Goal: Find specific page/section: Find specific page/section

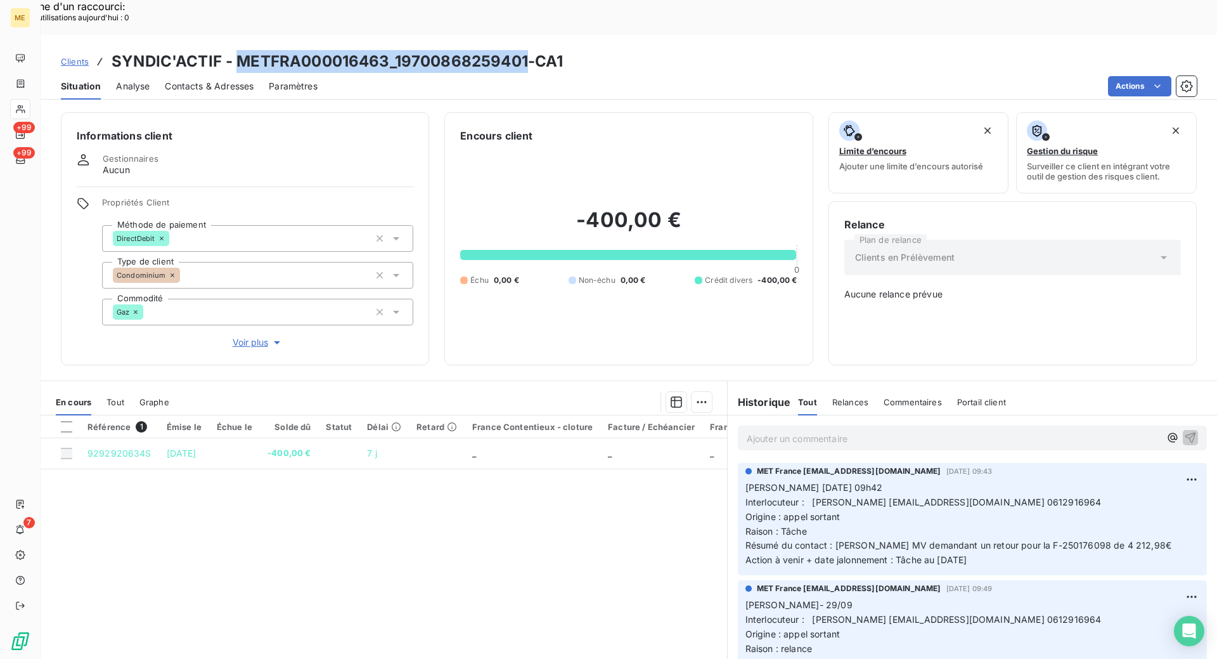
click at [74, 56] on span "Clients" at bounding box center [75, 61] width 28 height 10
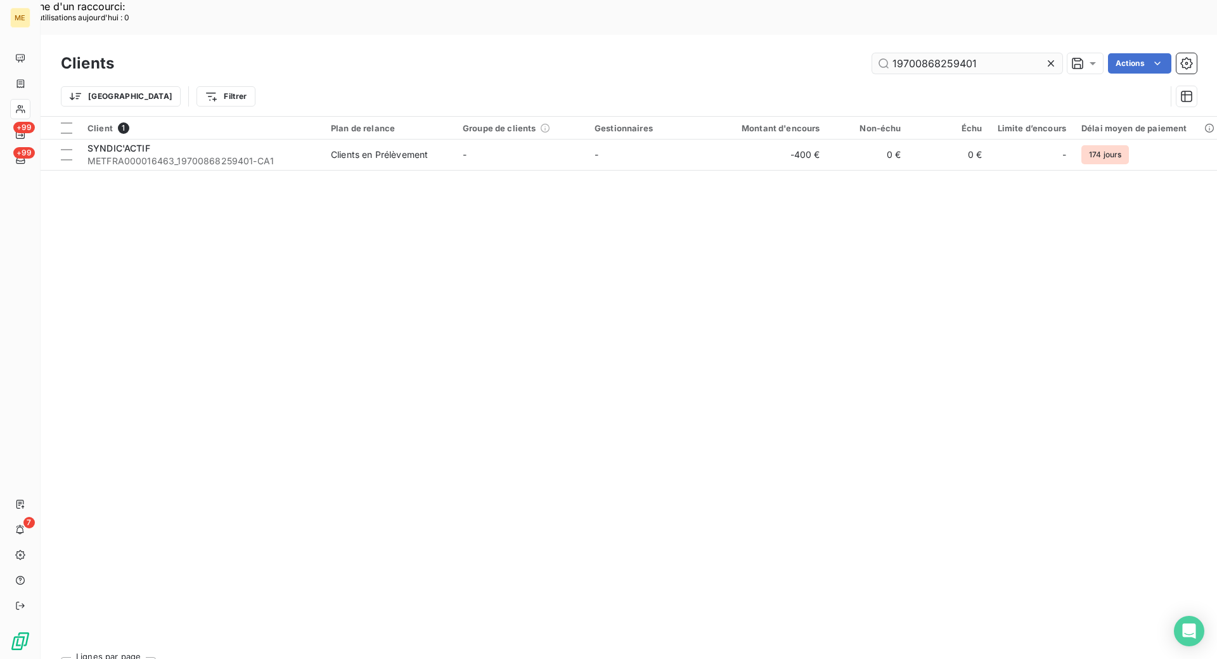
click at [924, 53] on input "19700868259401" at bounding box center [967, 63] width 190 height 20
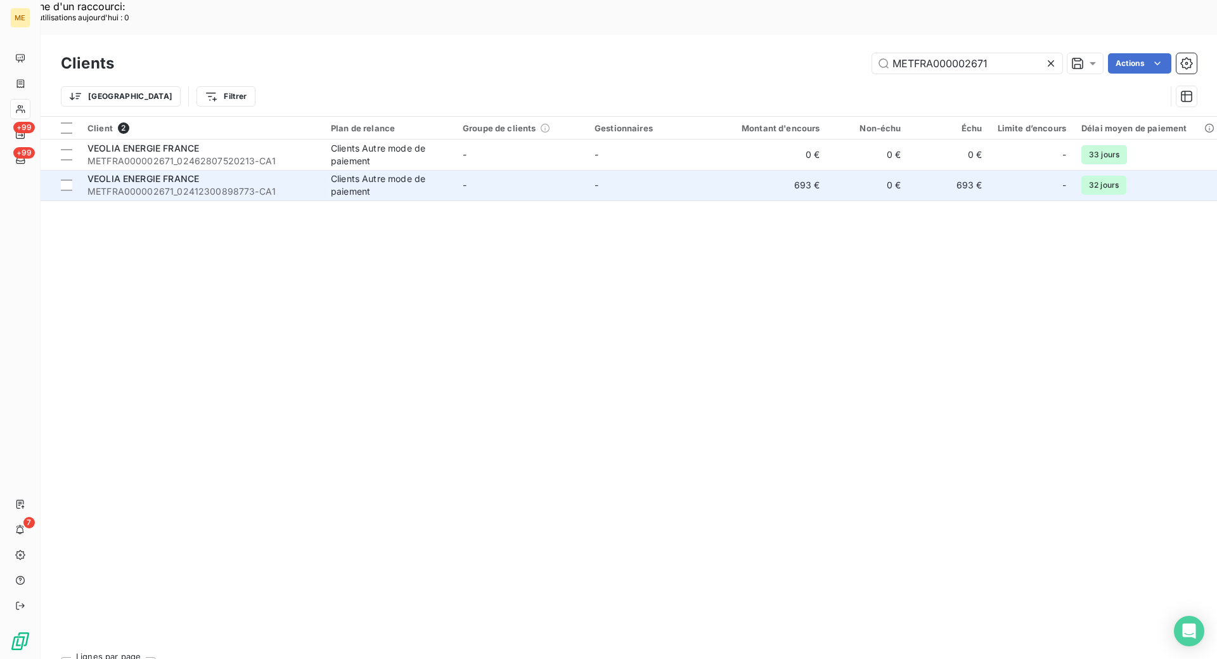
type input "METFRA000002671"
click at [304, 185] on span "METFRA000002671_02412300898773-CA1" at bounding box center [201, 191] width 228 height 13
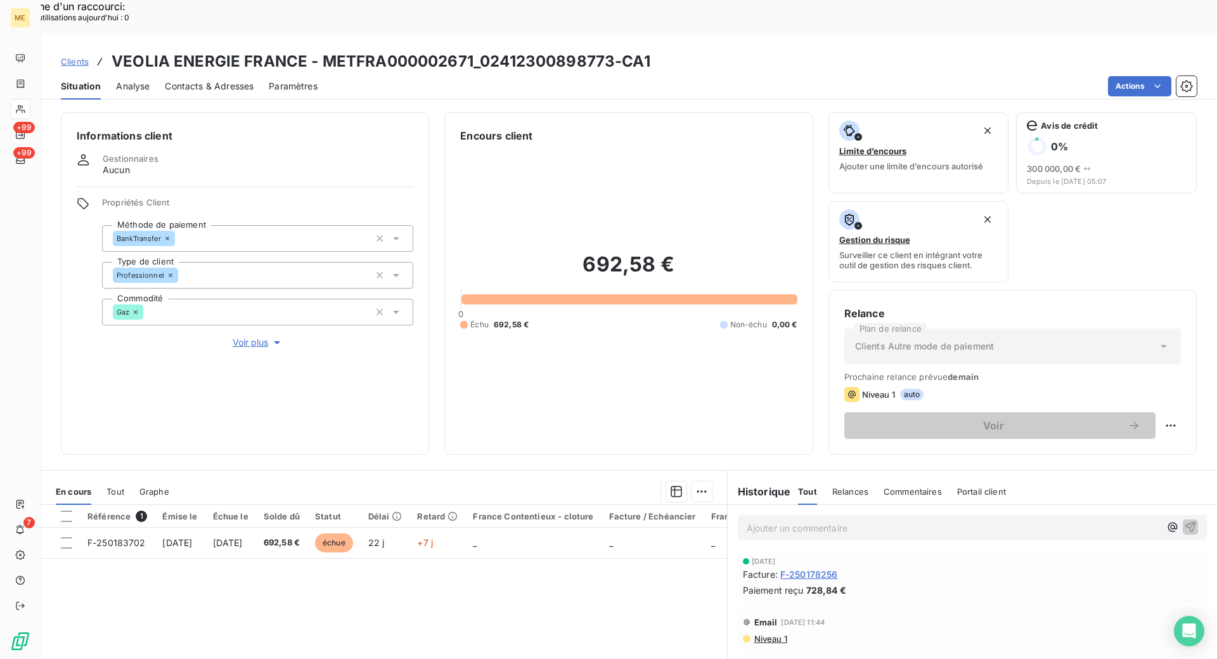
click at [433, 420] on div "Informations client Gestionnaires Aucun Propriétés Client Méthode de paiement B…" at bounding box center [629, 399] width 1177 height 589
click at [553, 586] on div "Référence 1 Émise le Échue le Solde dû Statut Délai Retard France Contentieux -…" at bounding box center [384, 627] width 687 height 244
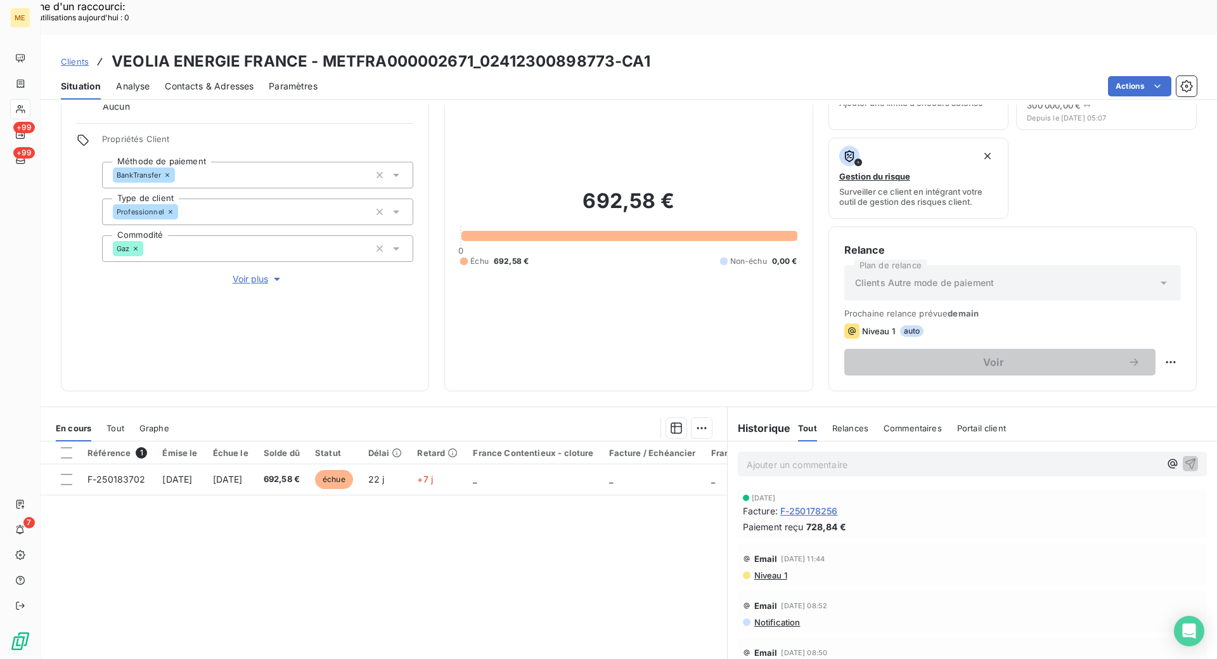
click at [86, 56] on span "Clients" at bounding box center [75, 61] width 28 height 10
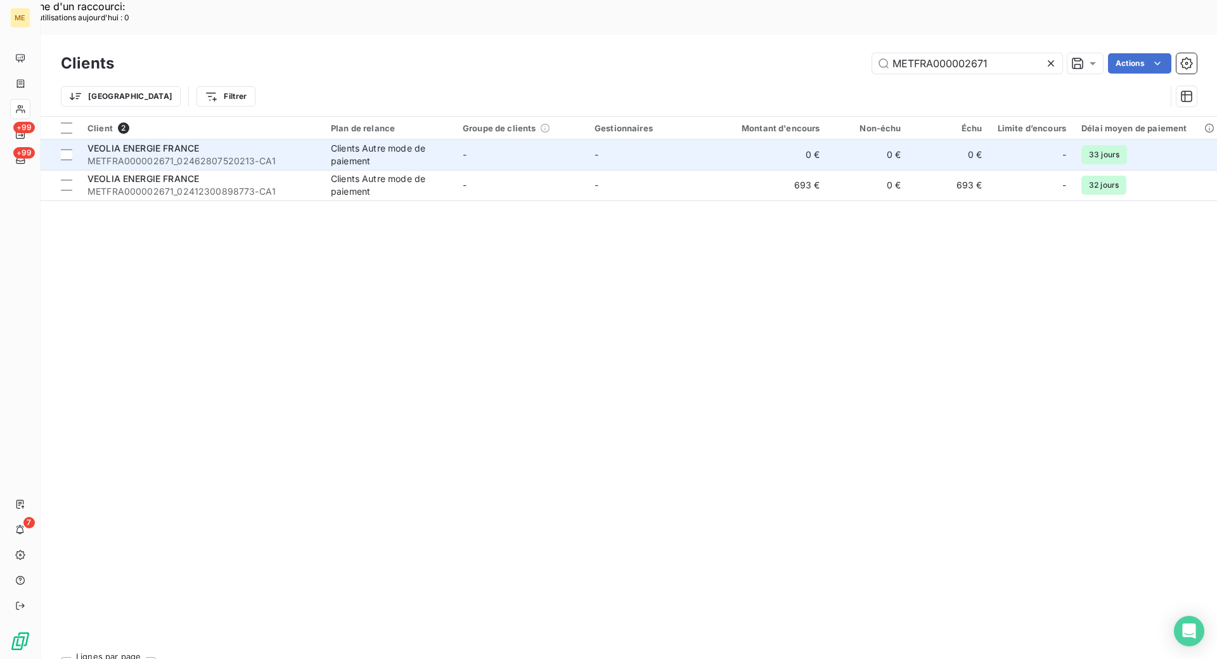
click at [216, 155] on span "METFRA000002671_02462807520213-CA1" at bounding box center [201, 161] width 228 height 13
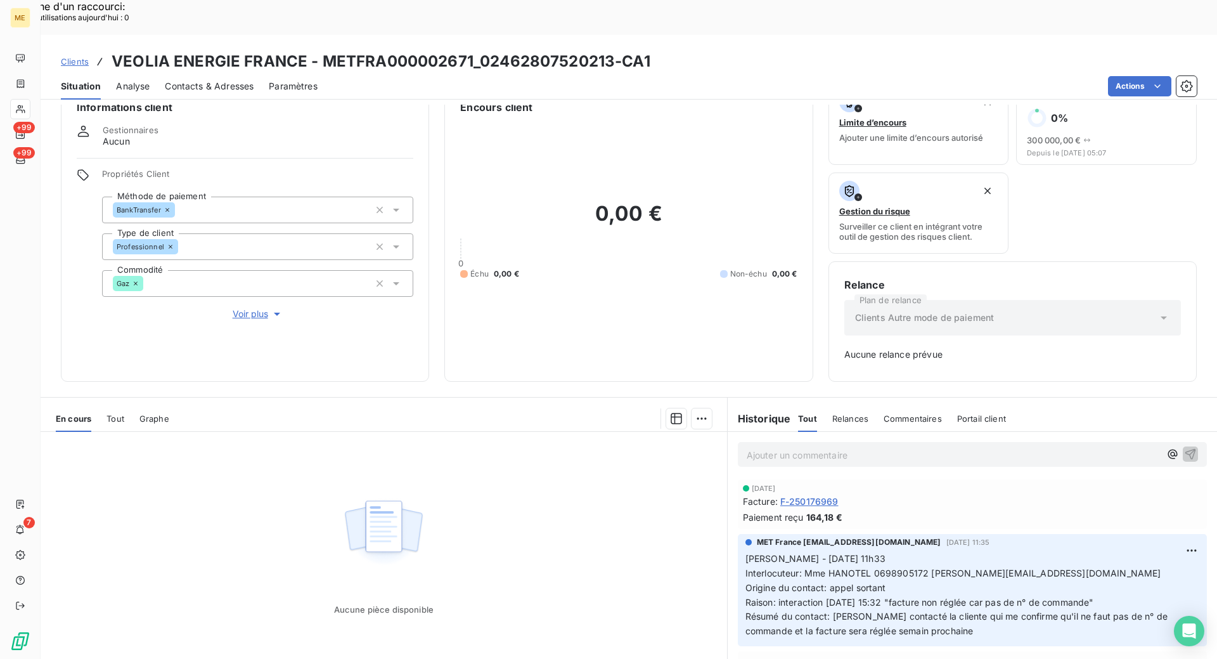
scroll to position [49, 0]
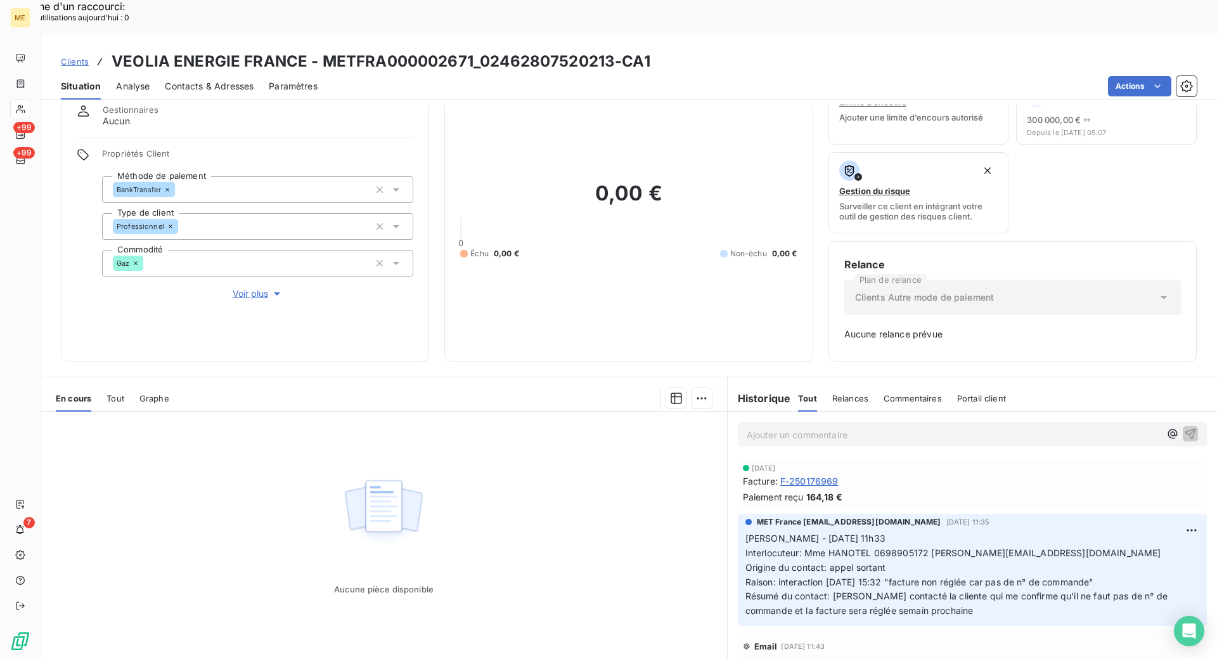
click at [74, 56] on span "Clients" at bounding box center [75, 61] width 28 height 10
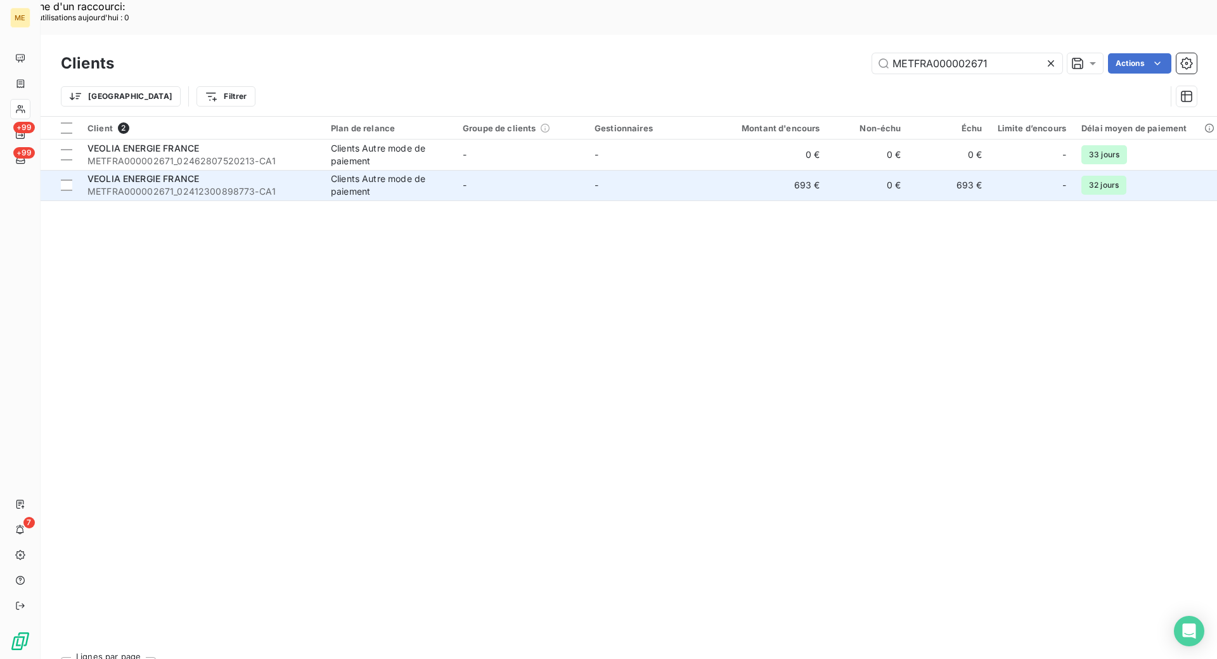
click at [197, 173] on span "VEOLIA ENERGIE FRANCE" at bounding box center [143, 178] width 112 height 11
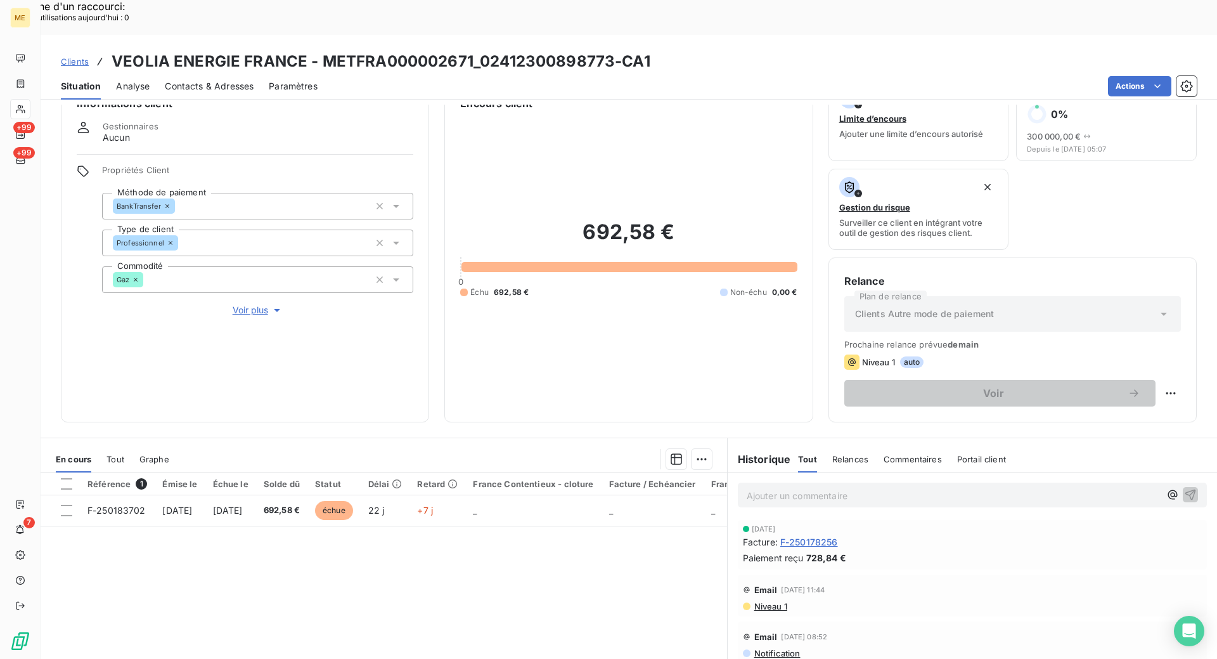
scroll to position [93, 0]
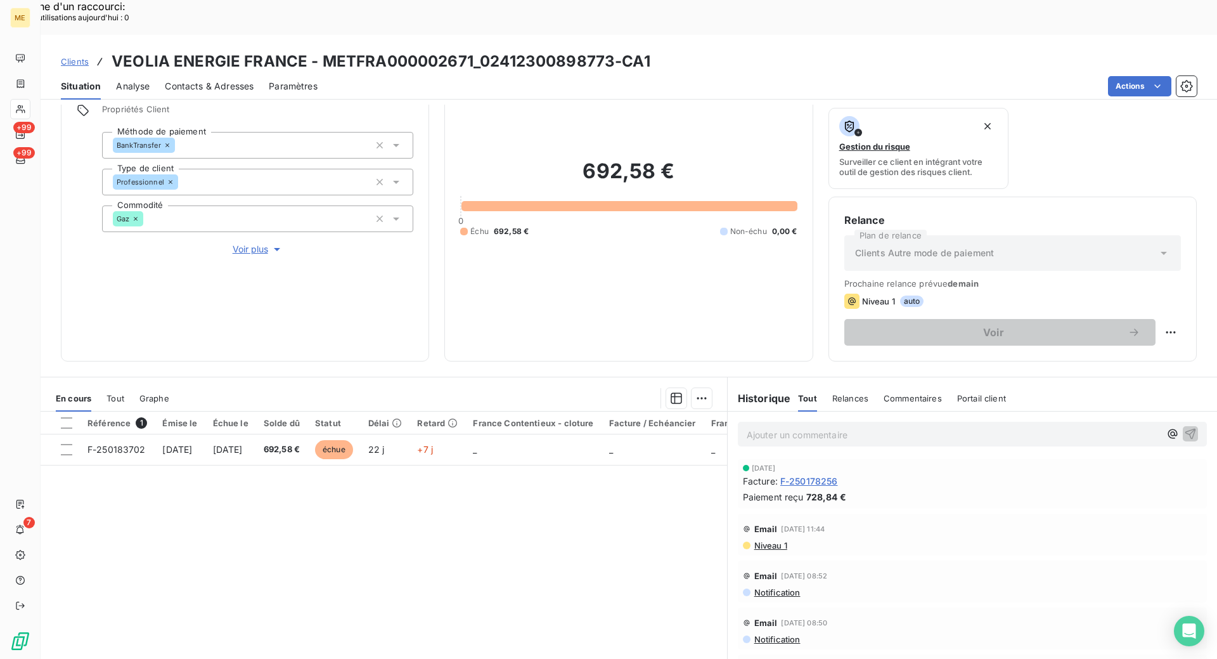
click at [770, 540] on span "Niveau 1" at bounding box center [770, 545] width 34 height 10
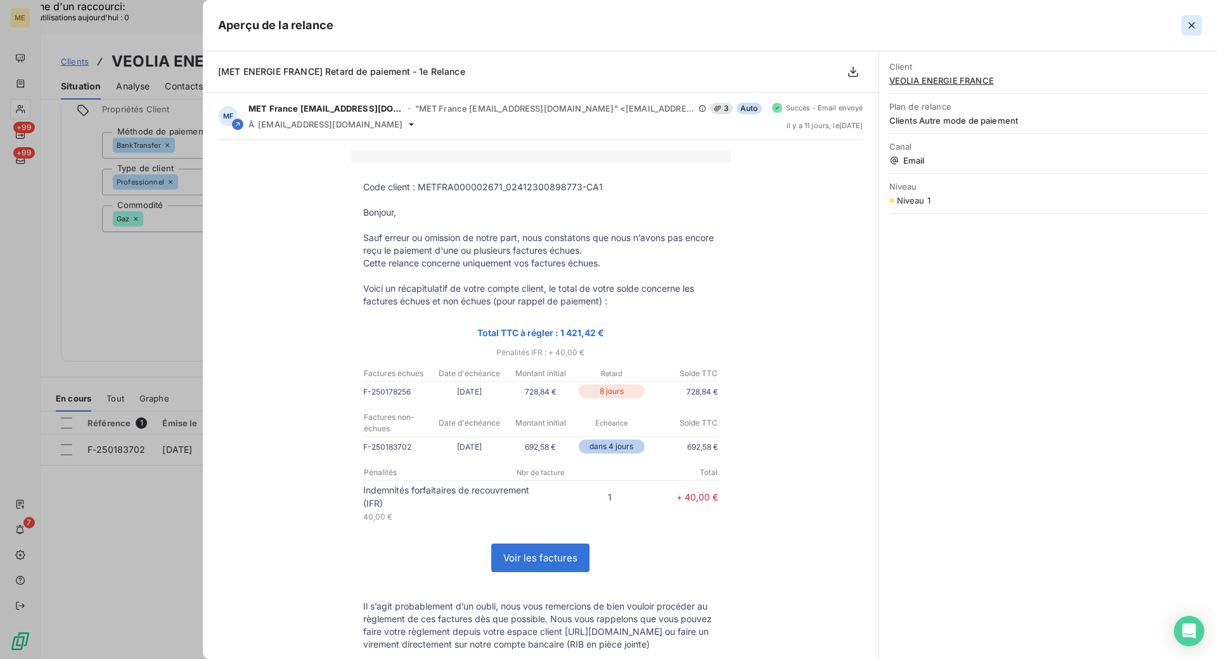
click at [1192, 32] on button "button" at bounding box center [1192, 25] width 20 height 20
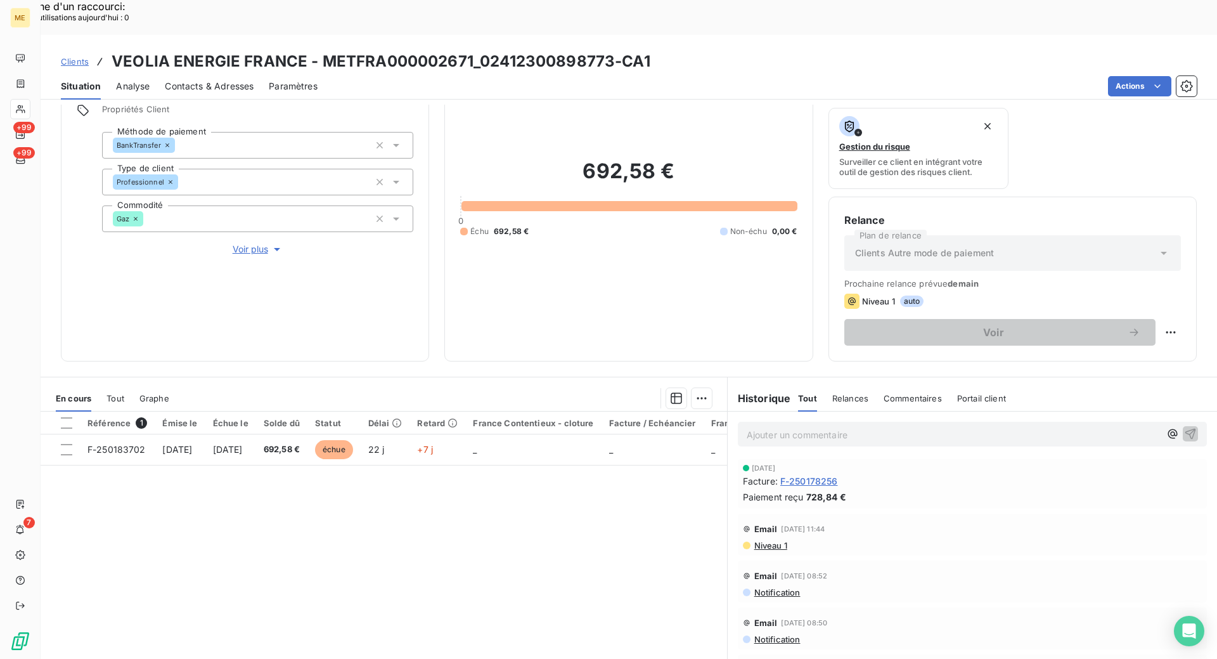
click at [520, 524] on div "Référence 1 Émise le Échue le Solde dû Statut Délai Retard France Contentieux -…" at bounding box center [384, 533] width 687 height 244
click at [231, 80] on span "Contacts & Adresses" at bounding box center [209, 86] width 89 height 13
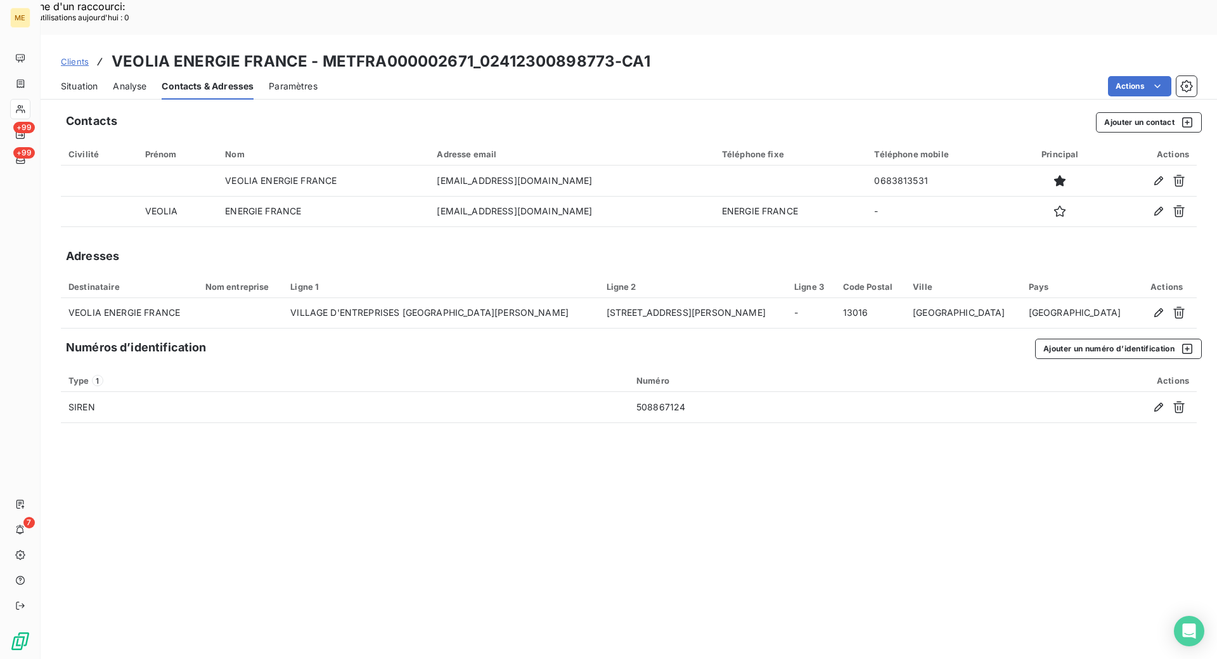
click at [80, 56] on span "Clients" at bounding box center [75, 61] width 28 height 10
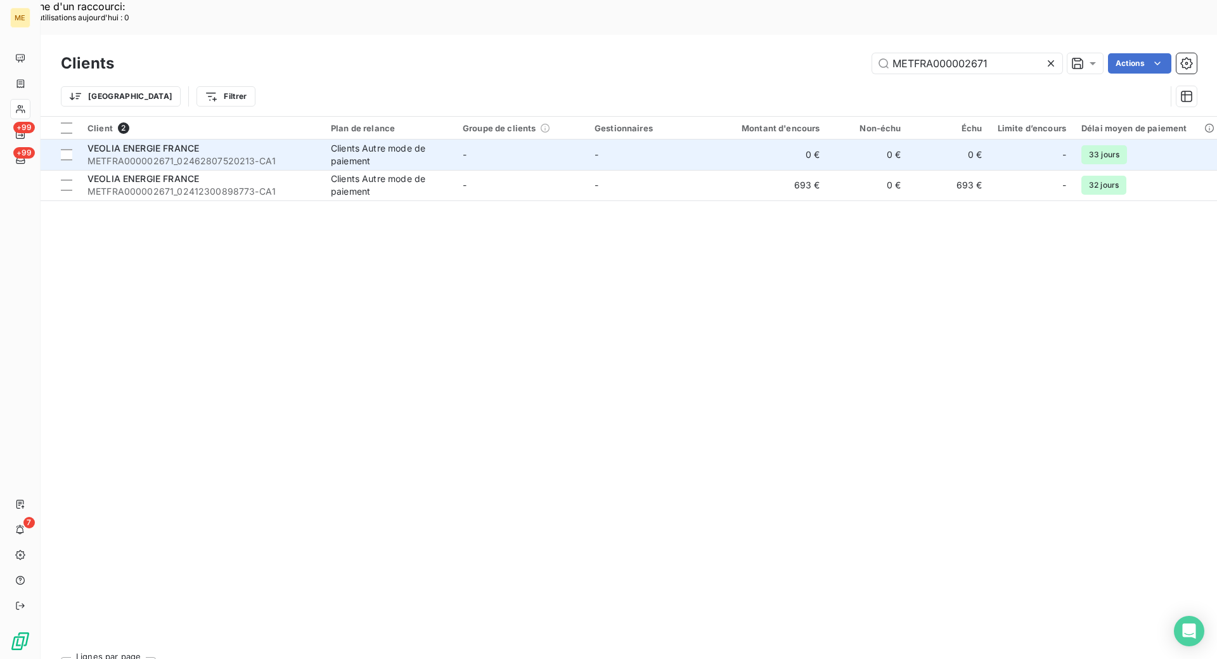
click at [237, 155] on span "METFRA000002671_02462807520213-CA1" at bounding box center [201, 161] width 228 height 13
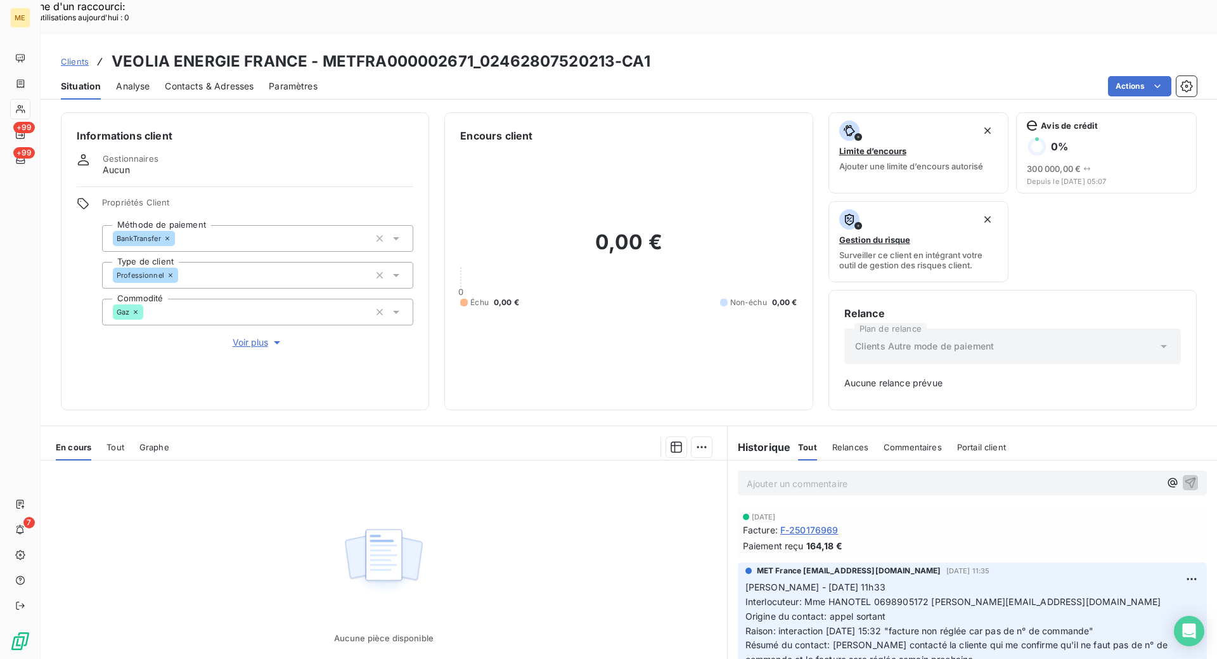
click at [238, 80] on span "Contacts & Adresses" at bounding box center [209, 86] width 89 height 13
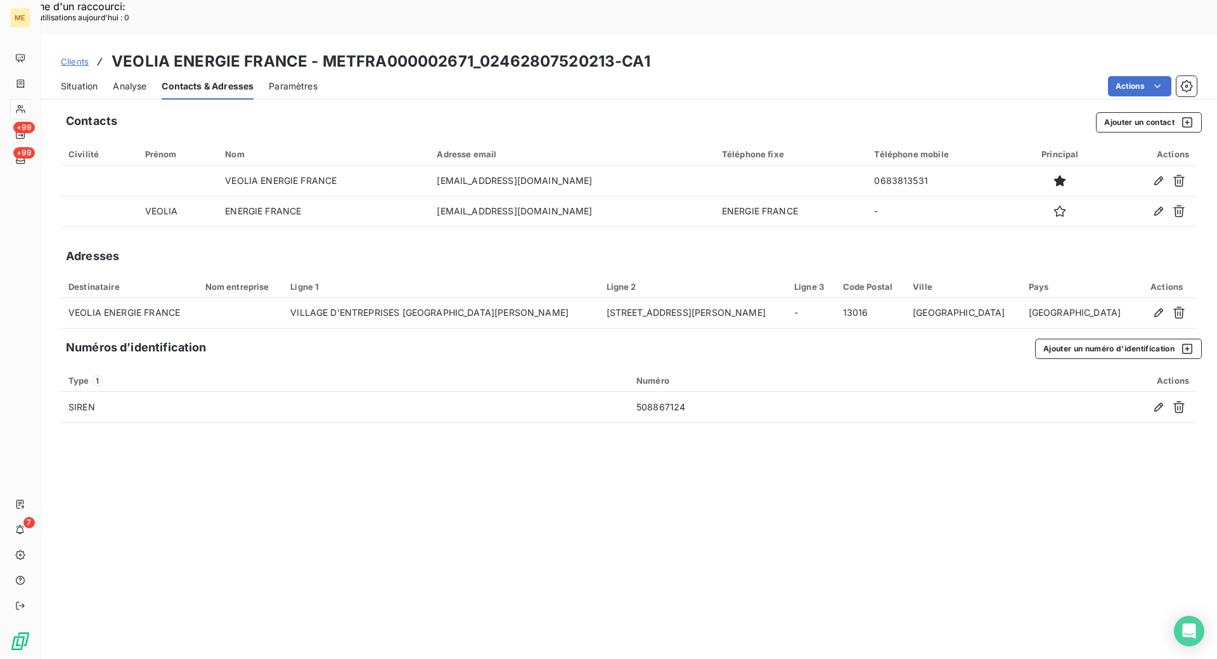
click at [733, 529] on div "Contacts Ajouter un contact Civilité Prénom Nom Adresse email Téléphone fixe Té…" at bounding box center [629, 399] width 1177 height 589
click at [82, 80] on span "Situation" at bounding box center [79, 86] width 37 height 13
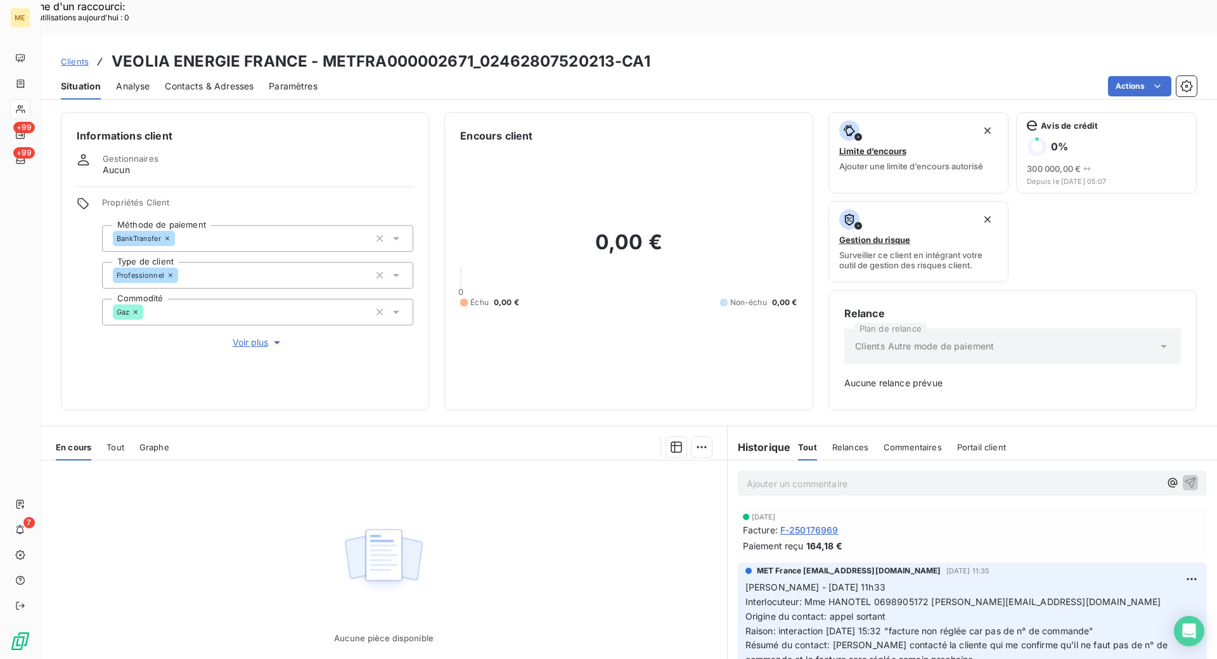
click at [446, 381] on div "Informations client Gestionnaires Aucun Propriétés Client Méthode de paiement B…" at bounding box center [629, 399] width 1177 height 589
click at [230, 80] on span "Contacts & Adresses" at bounding box center [209, 86] width 89 height 13
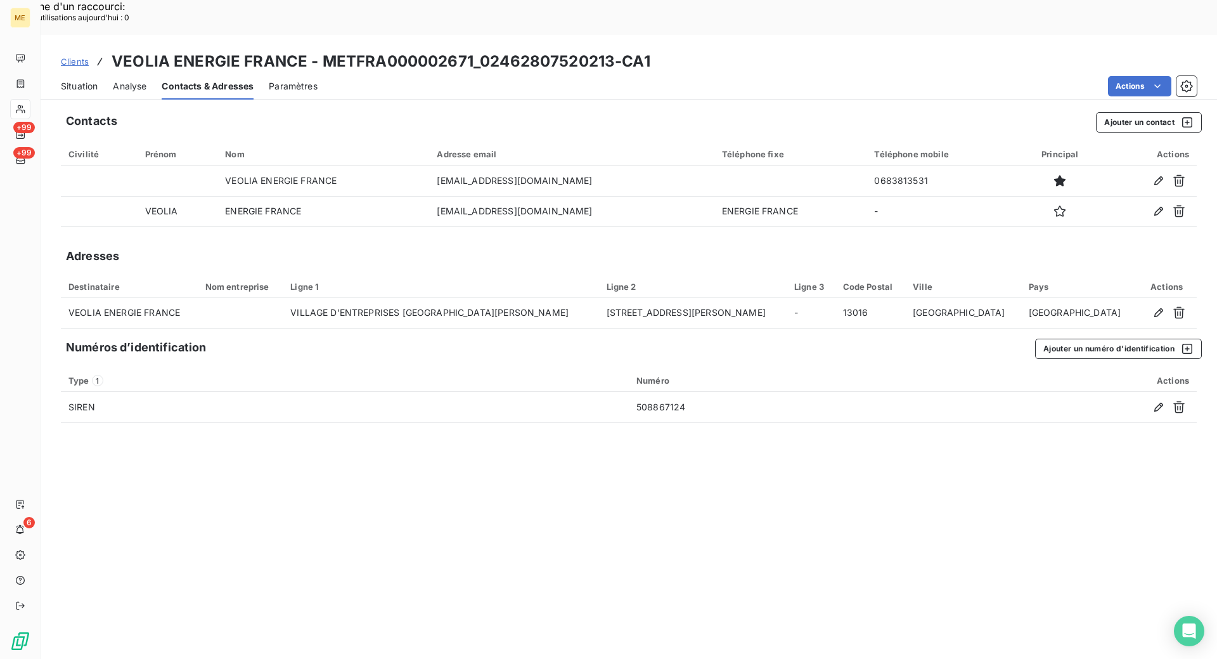
click at [82, 80] on span "Situation" at bounding box center [79, 86] width 37 height 13
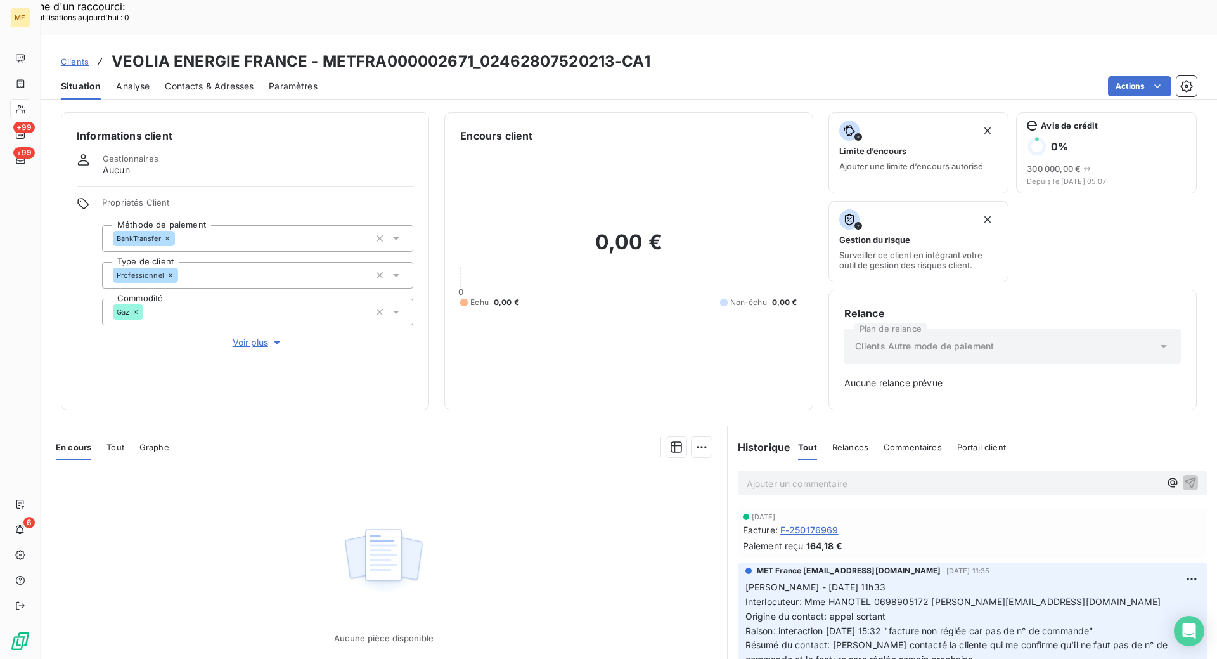
click at [74, 56] on span "Clients" at bounding box center [75, 61] width 28 height 10
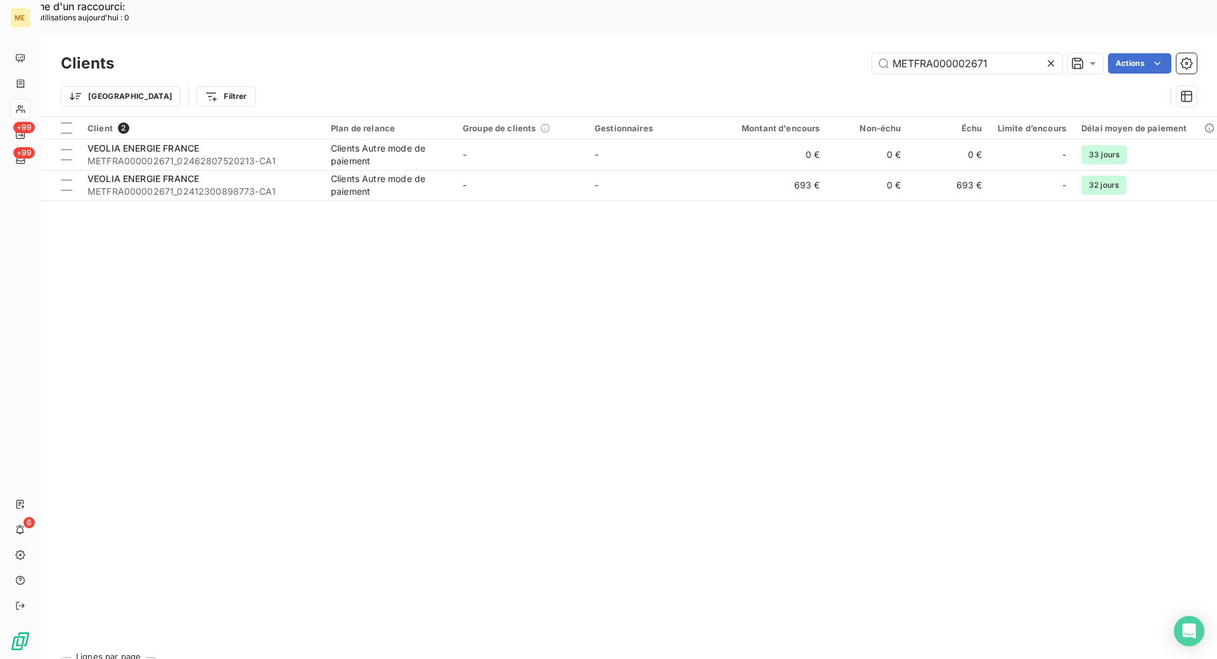
drag, startPoint x: 187, startPoint y: 150, endPoint x: 211, endPoint y: 197, distance: 52.7
click at [188, 185] on span "METFRA000002671_02412300898773-CA1" at bounding box center [201, 191] width 228 height 13
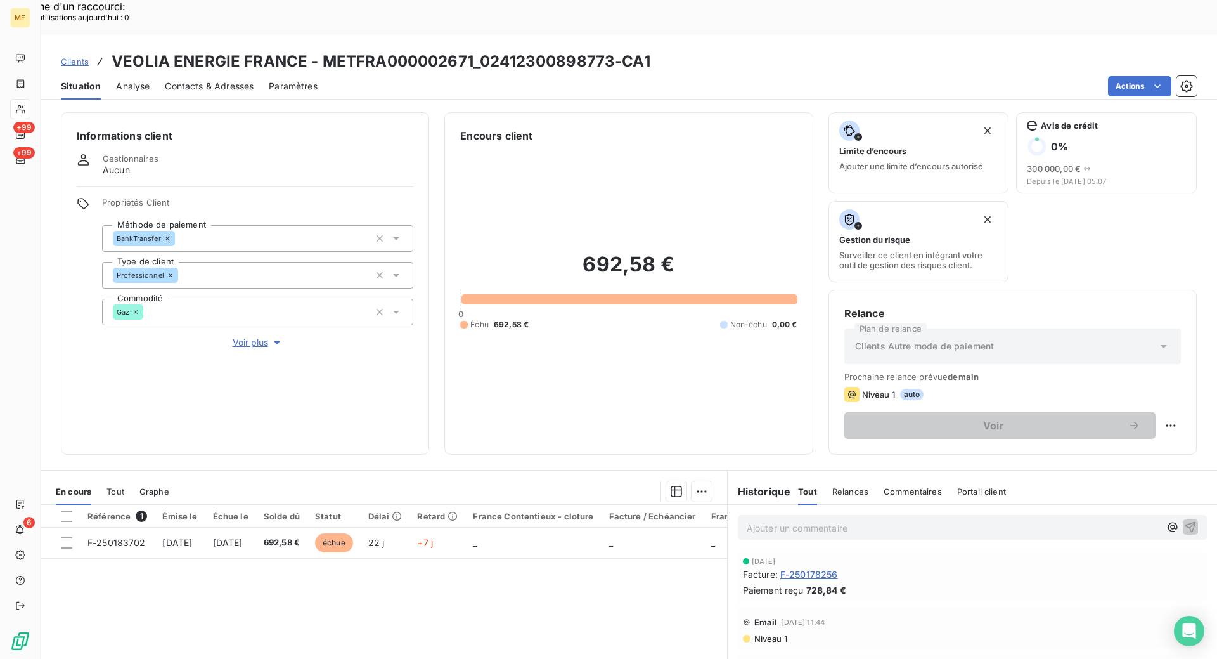
click at [227, 80] on span "Contacts & Adresses" at bounding box center [209, 86] width 89 height 13
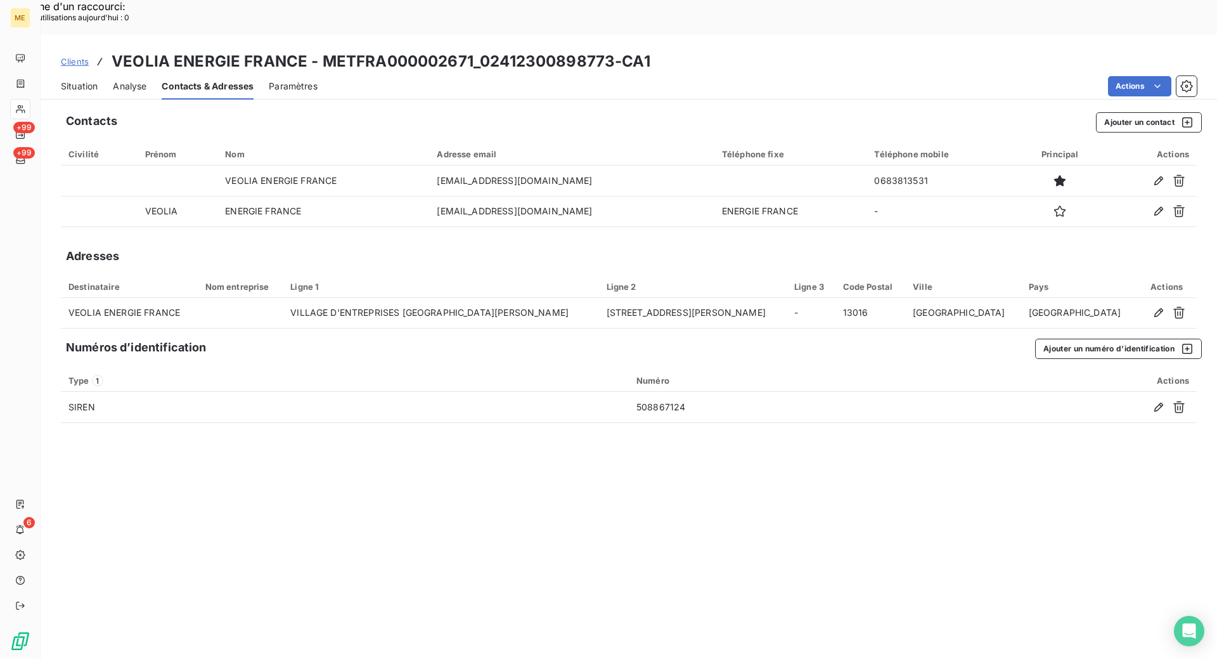
click at [85, 80] on span "Situation" at bounding box center [79, 86] width 37 height 13
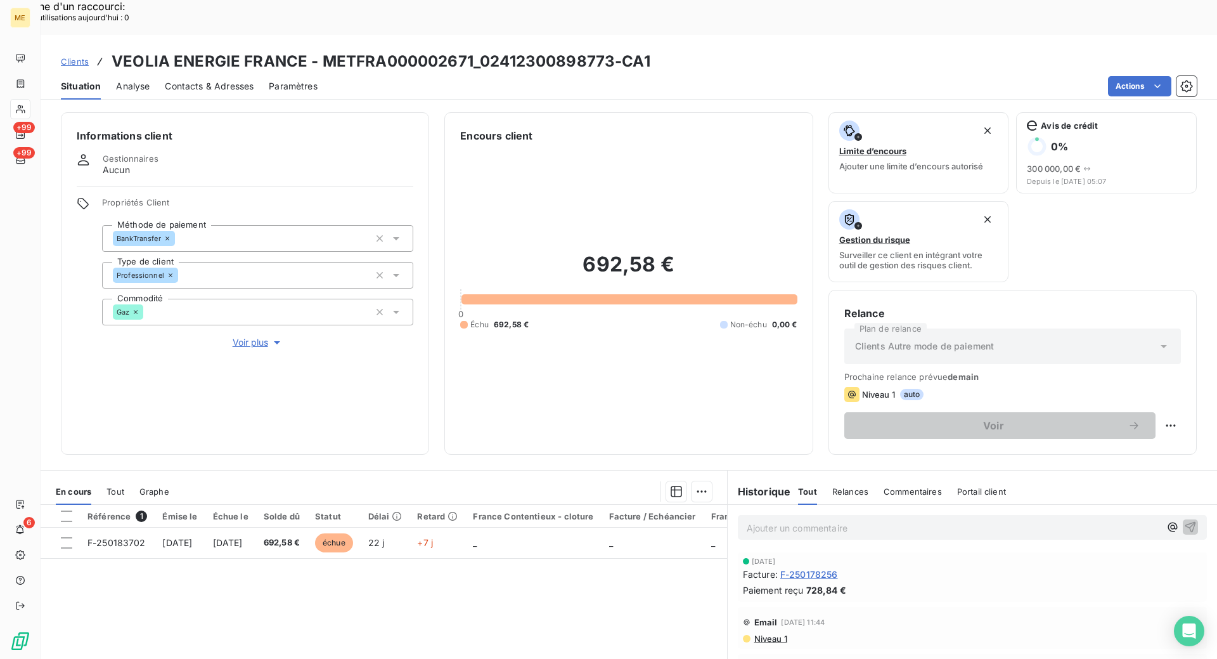
click at [245, 80] on span "Contacts & Adresses" at bounding box center [209, 86] width 89 height 13
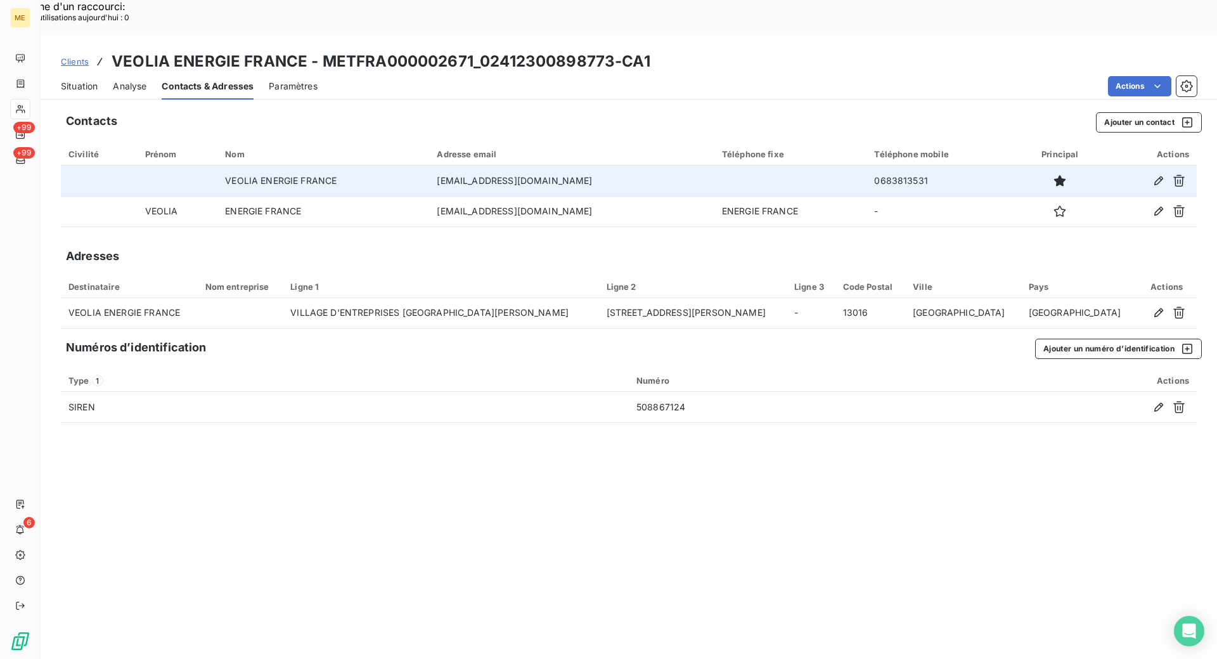
drag, startPoint x: 588, startPoint y: 141, endPoint x: 438, endPoint y: 148, distance: 149.8
click at [438, 165] on td "[EMAIL_ADDRESS][DOMAIN_NAME]" at bounding box center [571, 180] width 285 height 30
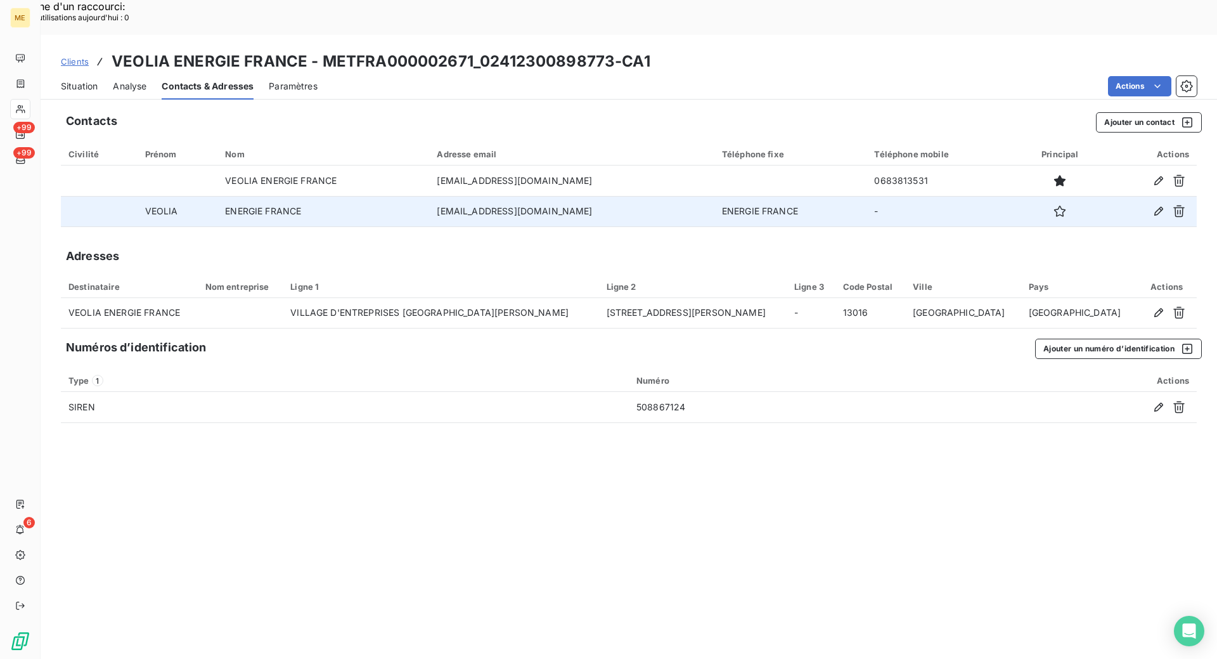
copy td "[EMAIL_ADDRESS][DOMAIN_NAME]"
drag, startPoint x: 593, startPoint y: 179, endPoint x: 437, endPoint y: 179, distance: 155.9
click at [437, 196] on td "[EMAIL_ADDRESS][DOMAIN_NAME]" at bounding box center [571, 211] width 285 height 30
copy td "[EMAIL_ADDRESS][DOMAIN_NAME]"
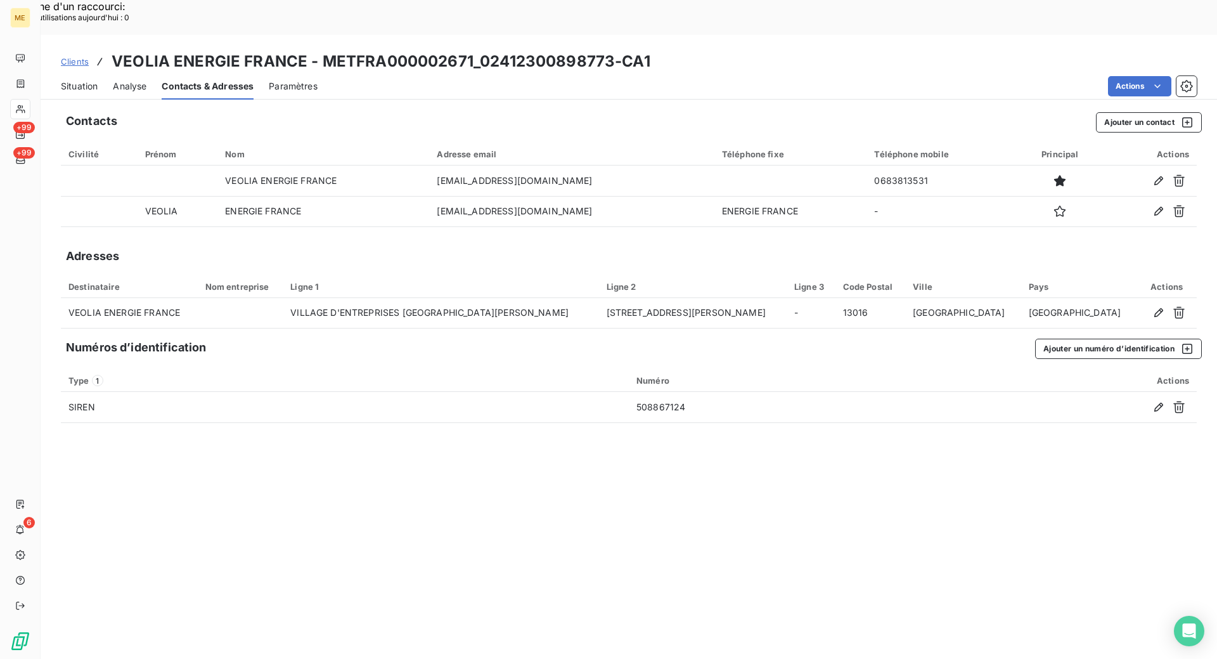
click at [96, 73] on div "Situation" at bounding box center [79, 86] width 37 height 27
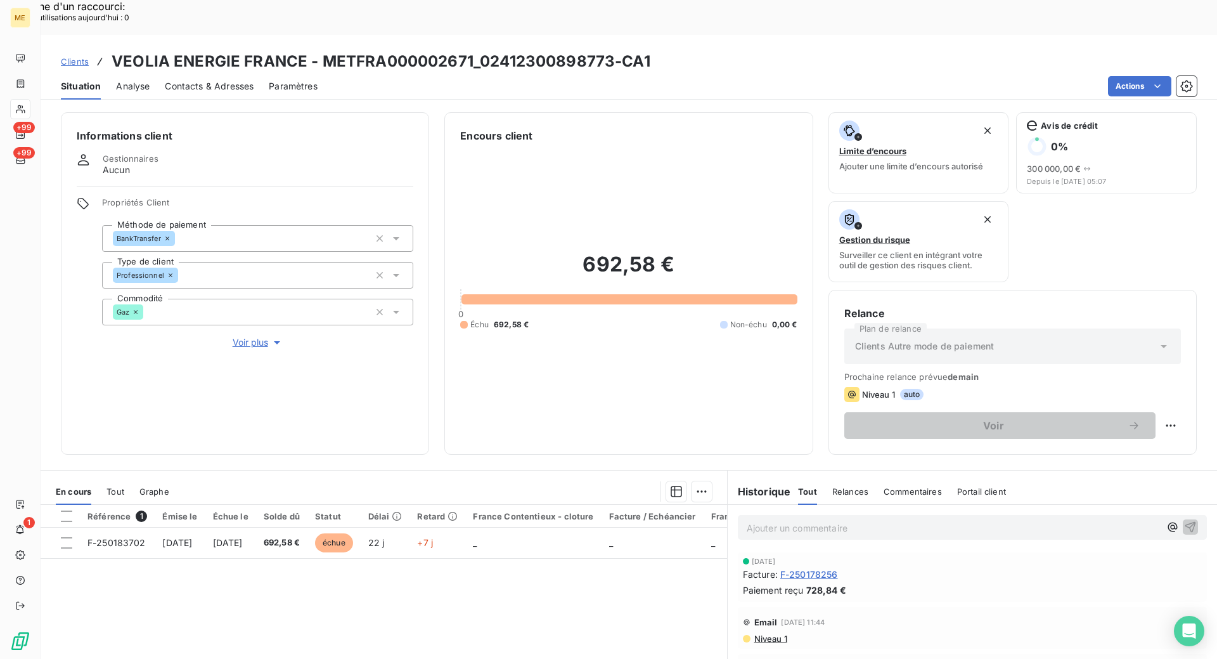
click at [67, 56] on span "Clients" at bounding box center [75, 61] width 28 height 10
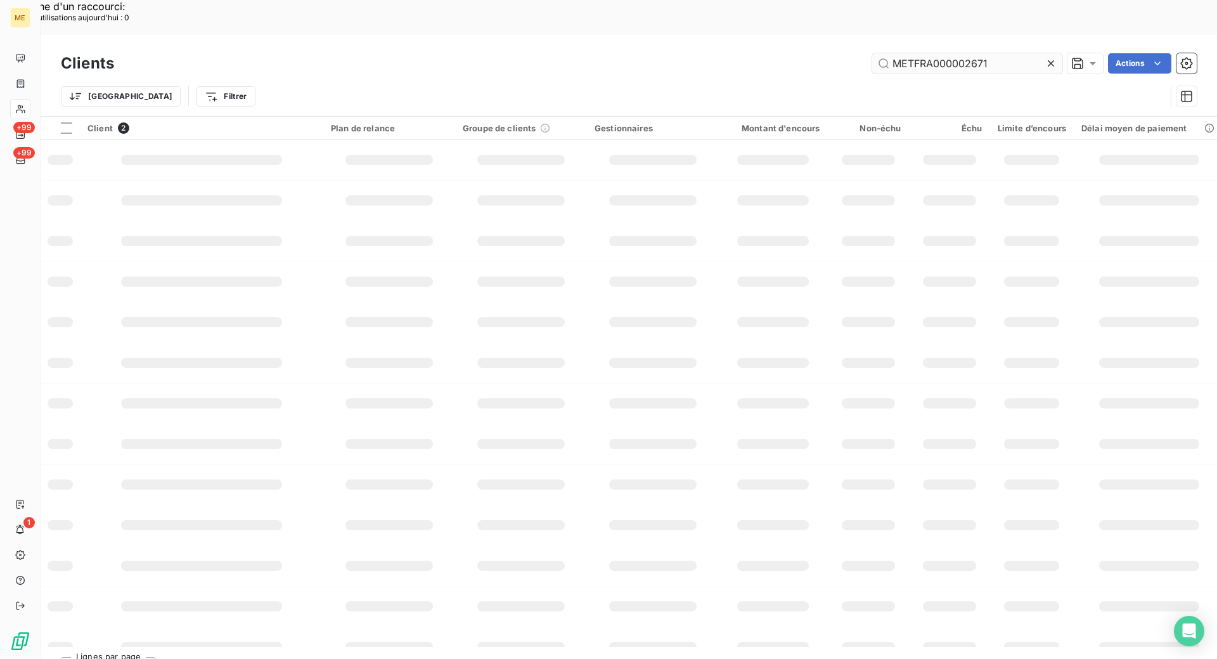
click at [957, 53] on input "METFRA000002671" at bounding box center [967, 63] width 190 height 20
click at [229, 77] on div "Trier Filtrer" at bounding box center [629, 96] width 1136 height 39
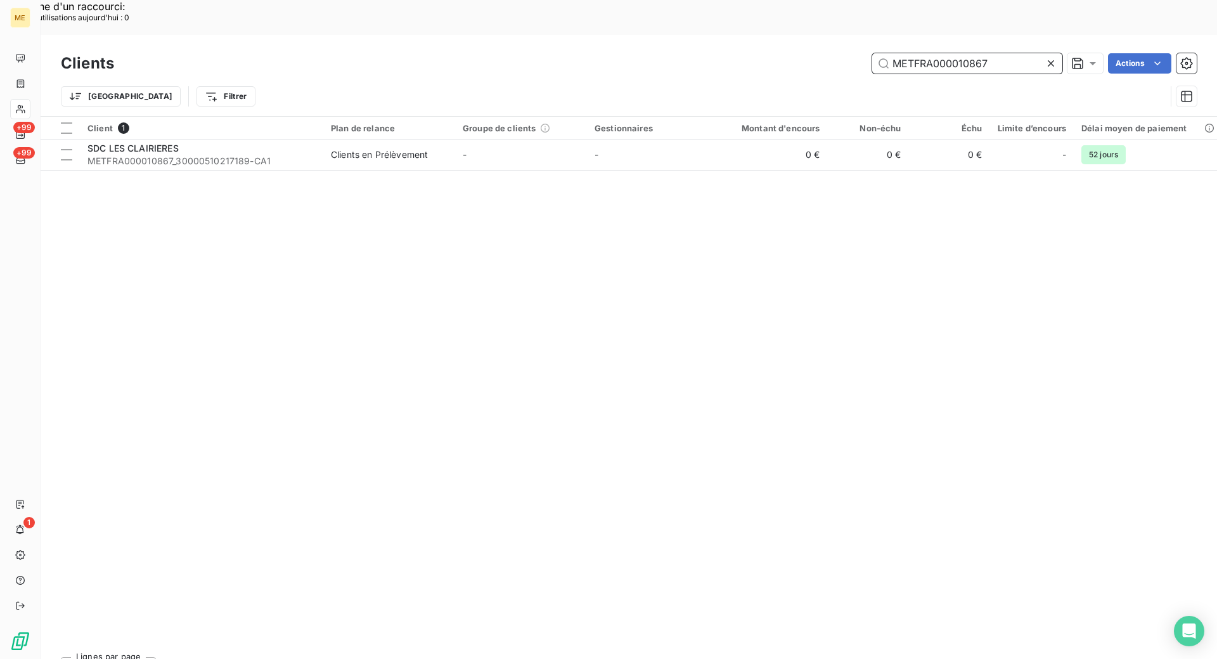
click at [919, 53] on input "METFRA000010867" at bounding box center [967, 63] width 190 height 20
paste input "[CREDIT_CARD_NUMBER]"
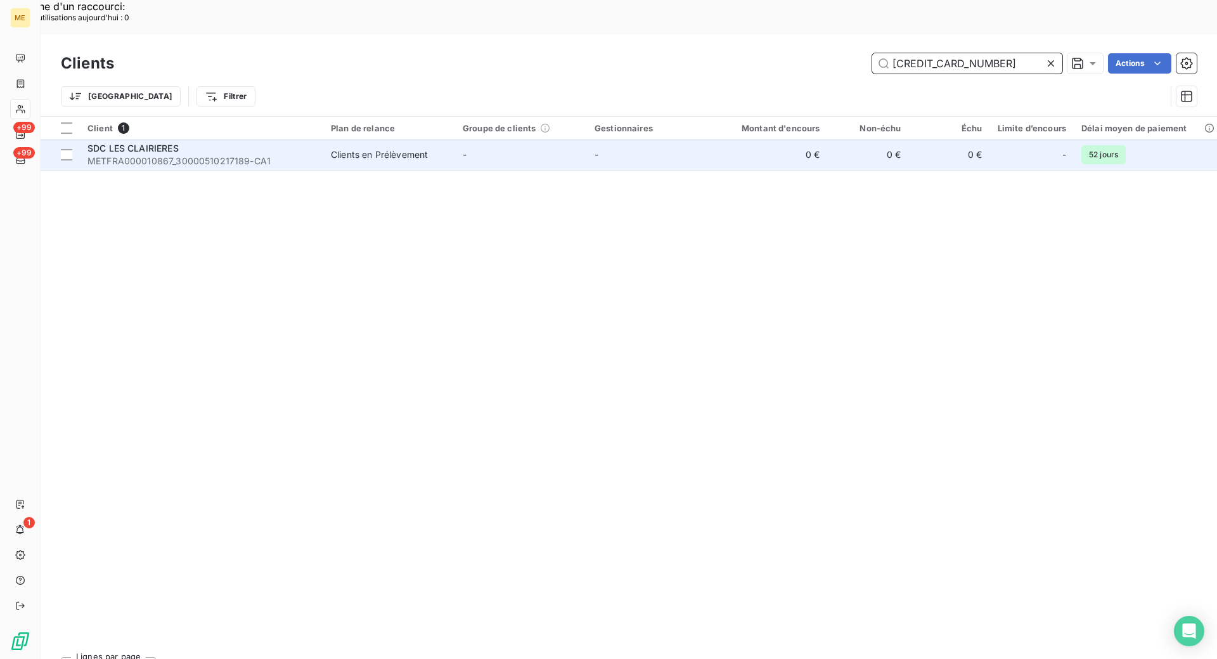
type input "[CREDIT_CARD_NUMBER]"
click at [268, 142] on div "SDC LES CLAIRIERES" at bounding box center [201, 148] width 228 height 13
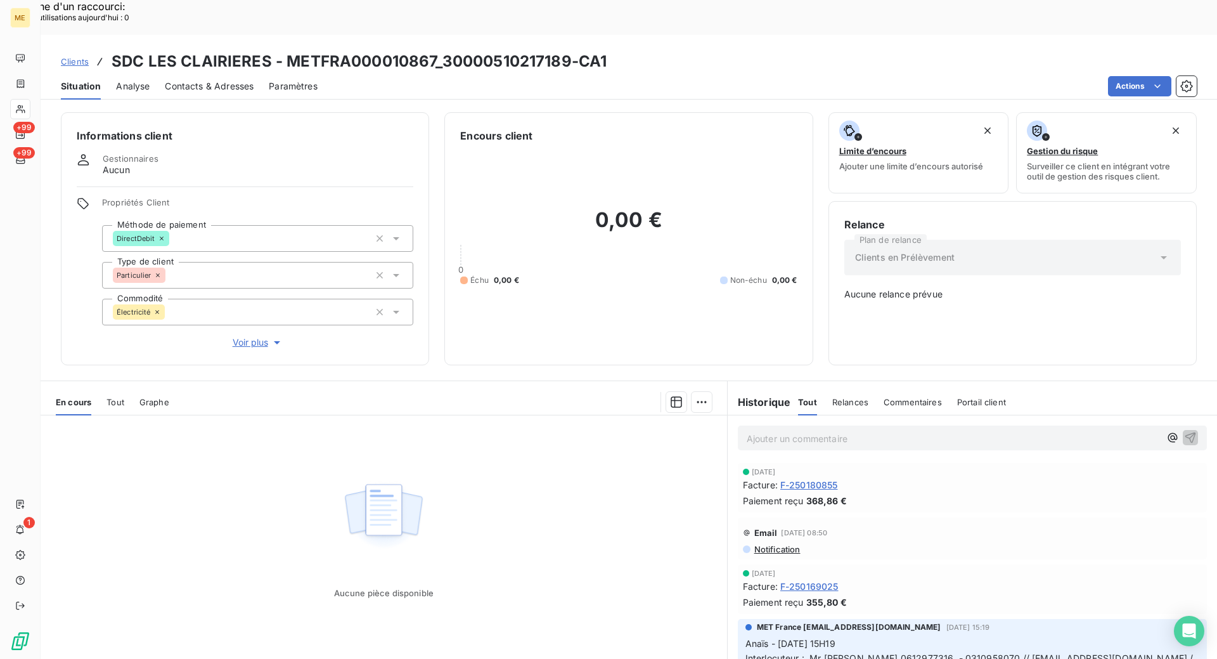
click at [818, 332] on div "Informations client Gestionnaires Aucun Propriétés Client Méthode de paiement D…" at bounding box center [629, 399] width 1177 height 589
